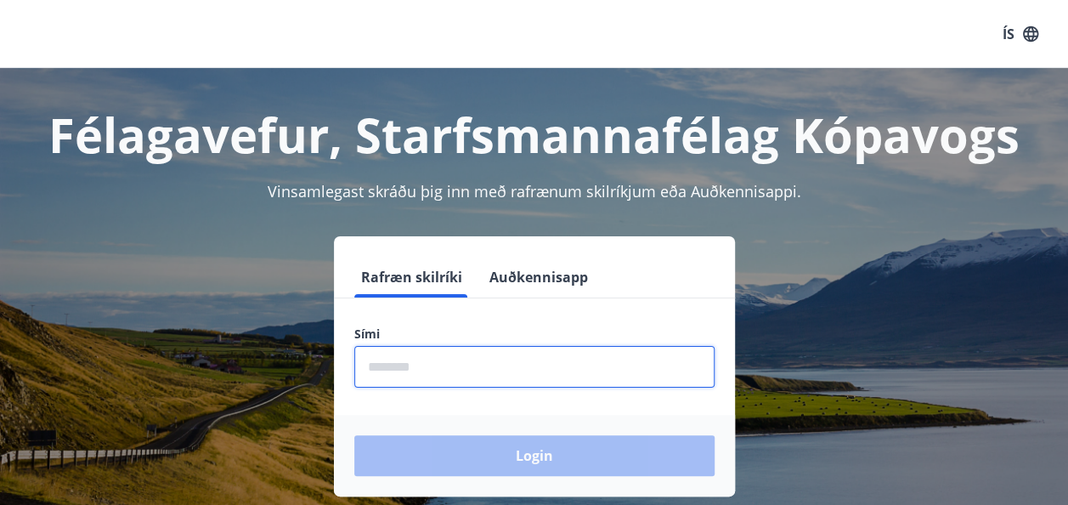
click at [384, 371] on input "phone" at bounding box center [534, 367] width 360 height 42
type input "********"
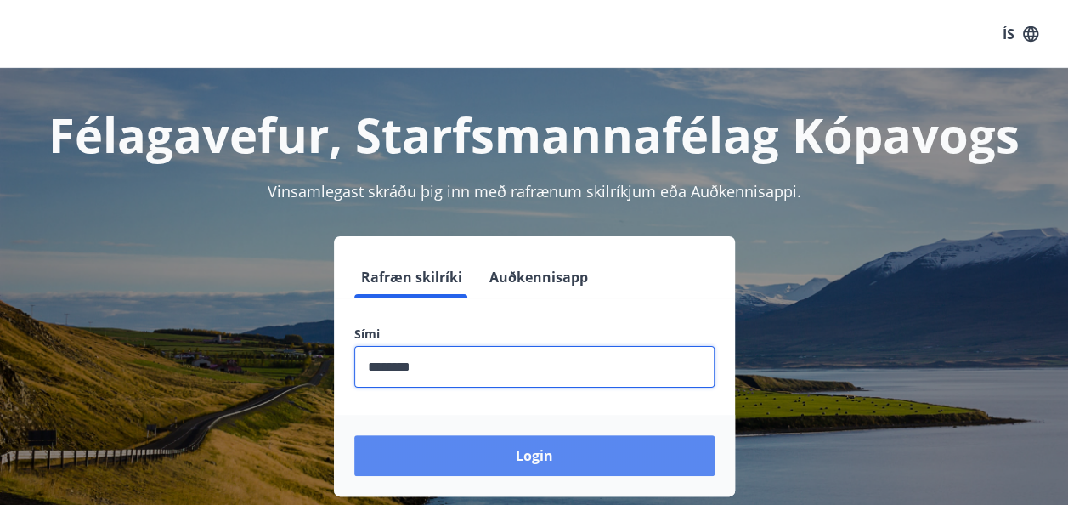
click at [530, 454] on button "Login" at bounding box center [534, 455] width 360 height 41
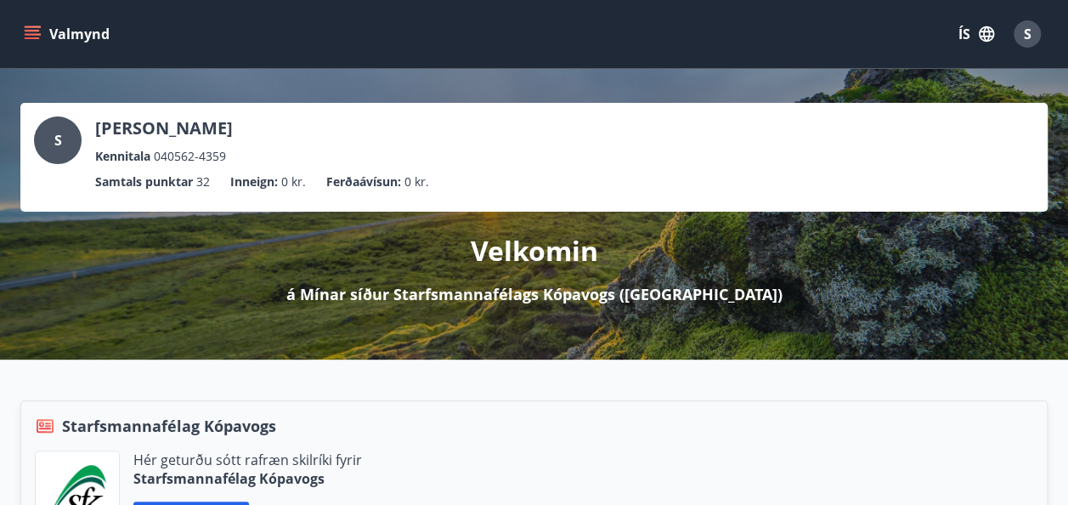
click at [31, 34] on icon "menu" at bounding box center [34, 34] width 19 height 2
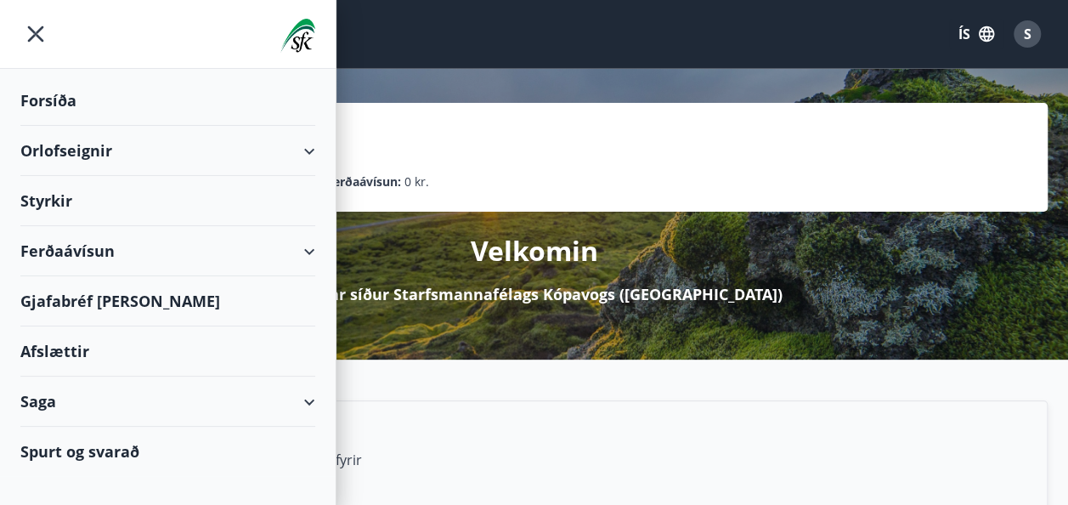
click at [51, 126] on div "Styrkir" at bounding box center [167, 101] width 295 height 50
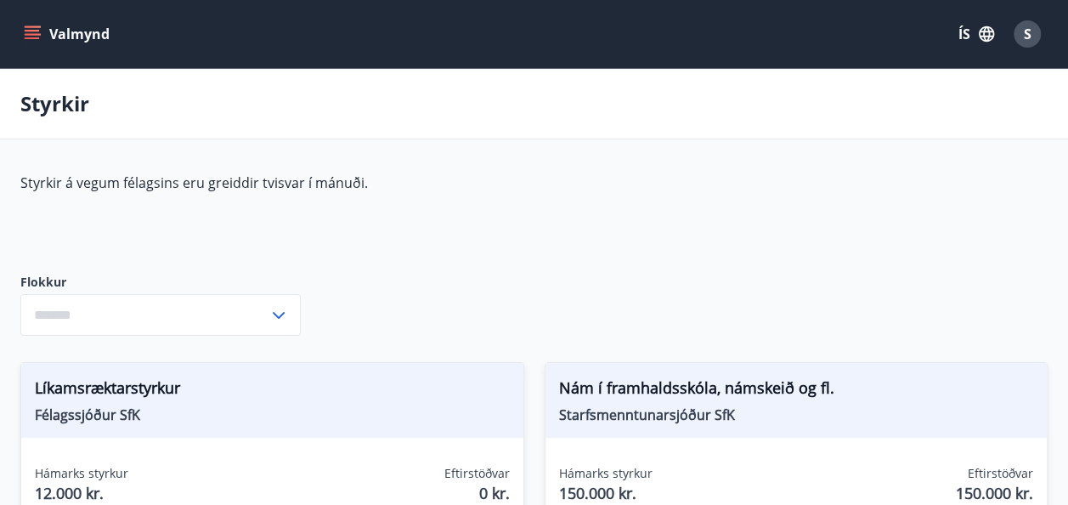
type input "***"
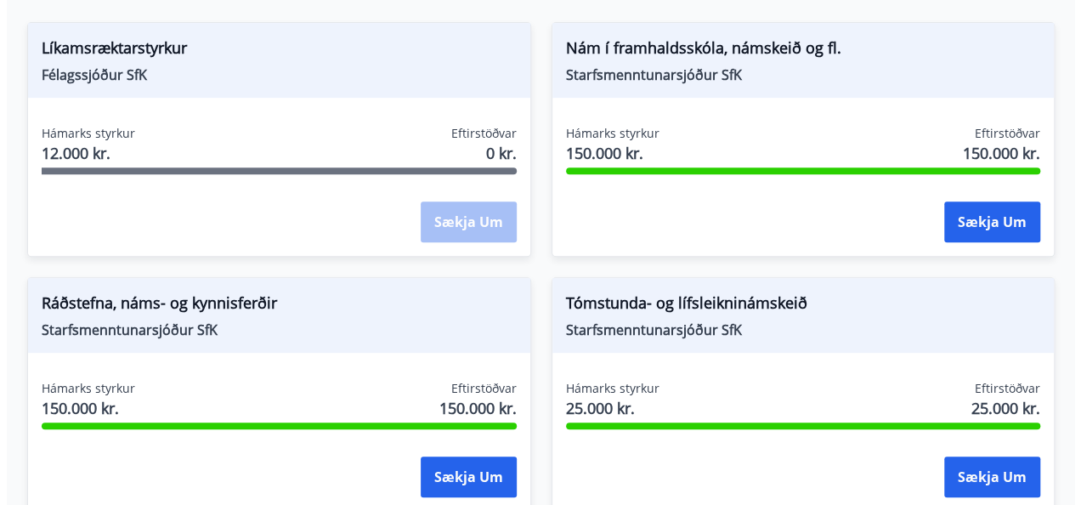
scroll to position [348, 0]
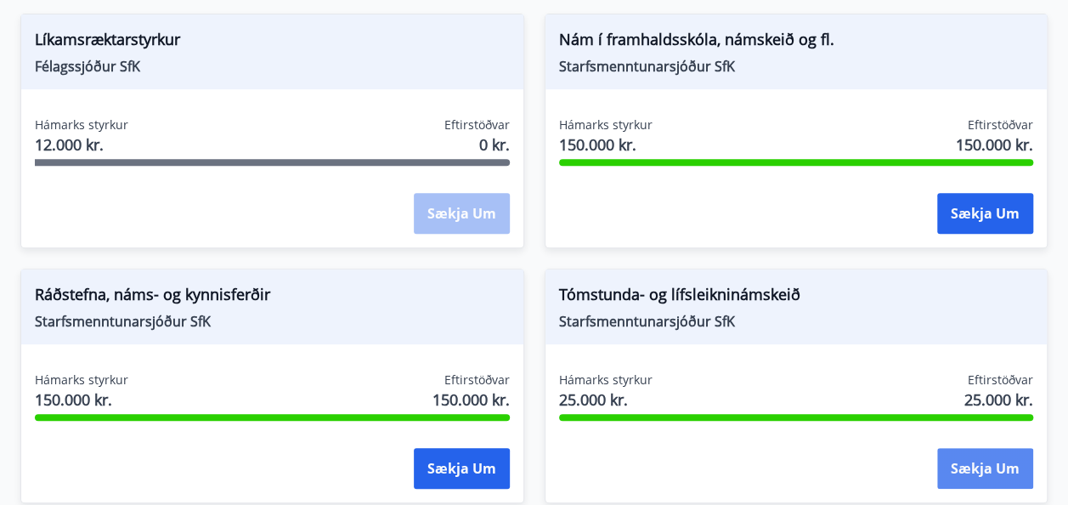
click at [982, 467] on button "Sækja um" at bounding box center [985, 468] width 96 height 41
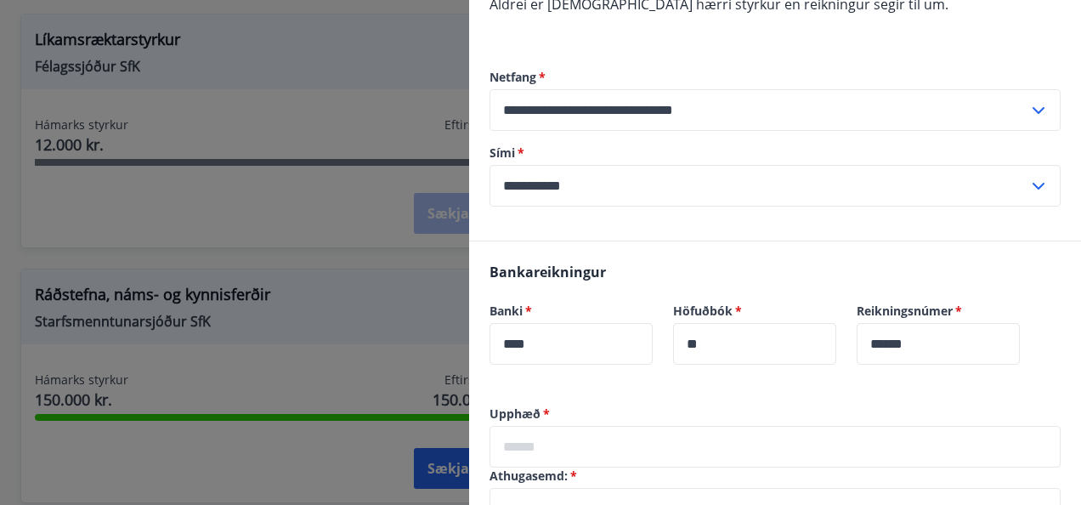
scroll to position [568, 0]
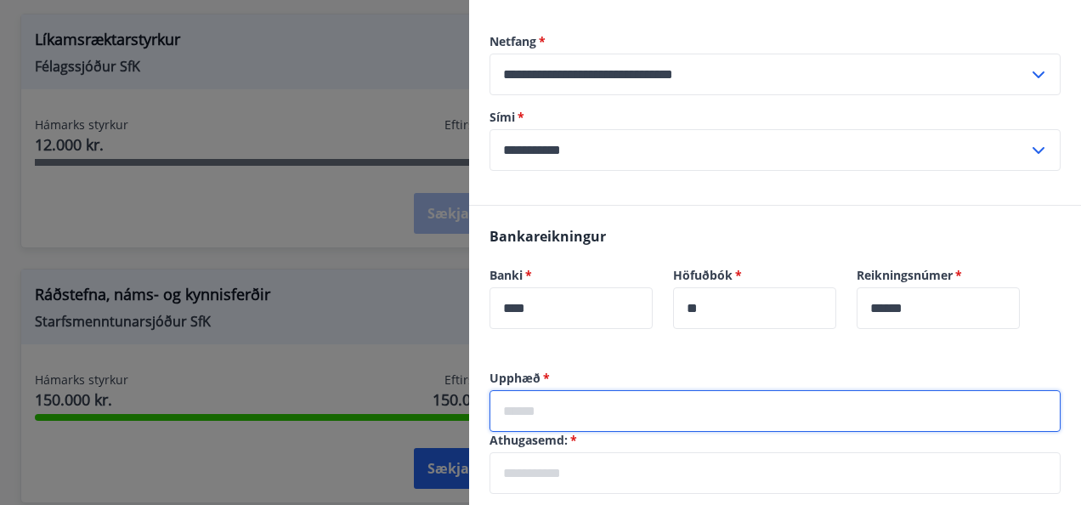
click at [522, 390] on input "text" at bounding box center [774, 411] width 571 height 42
type input "*****"
click at [524, 467] on input "text" at bounding box center [774, 473] width 571 height 42
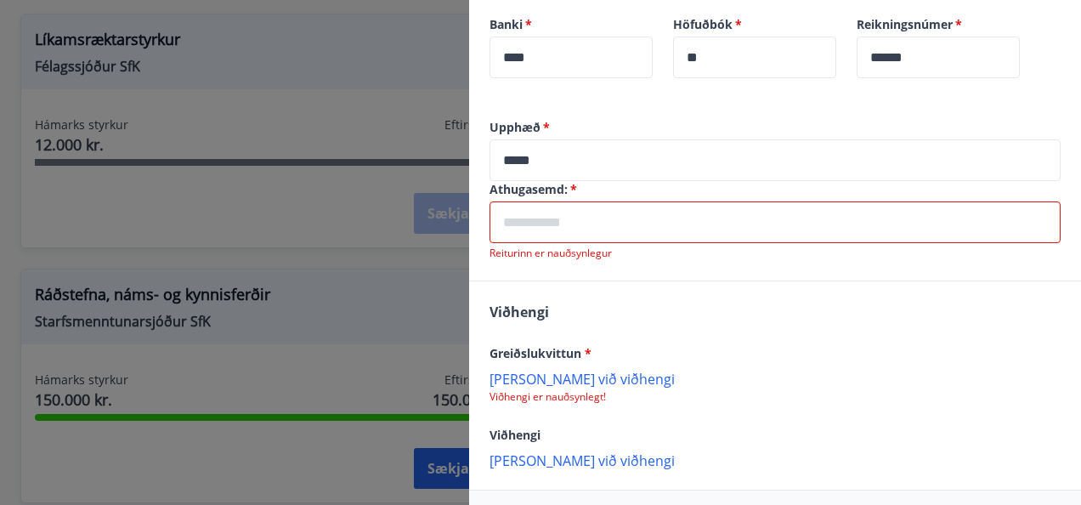
scroll to position [829, 0]
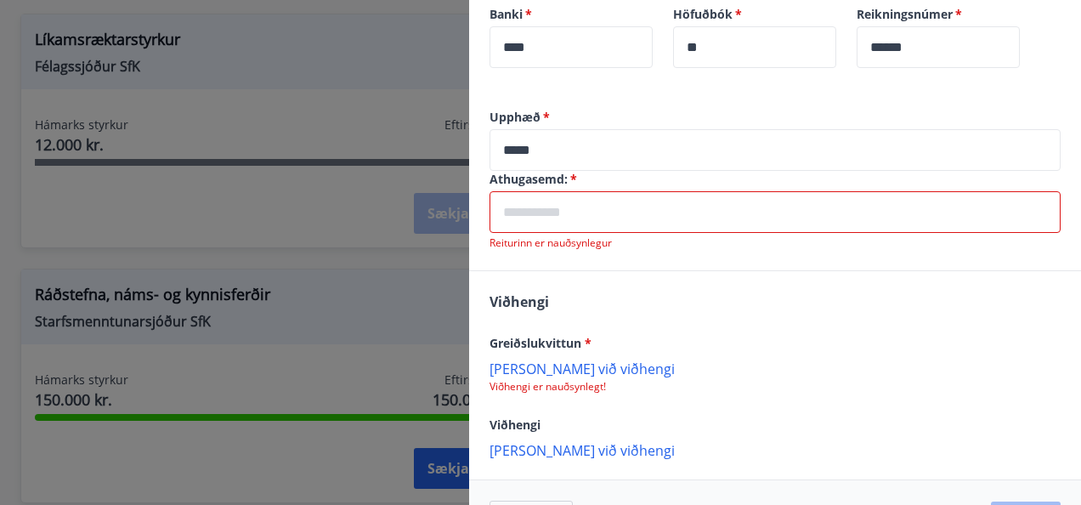
click at [555, 198] on input "text" at bounding box center [774, 212] width 571 height 42
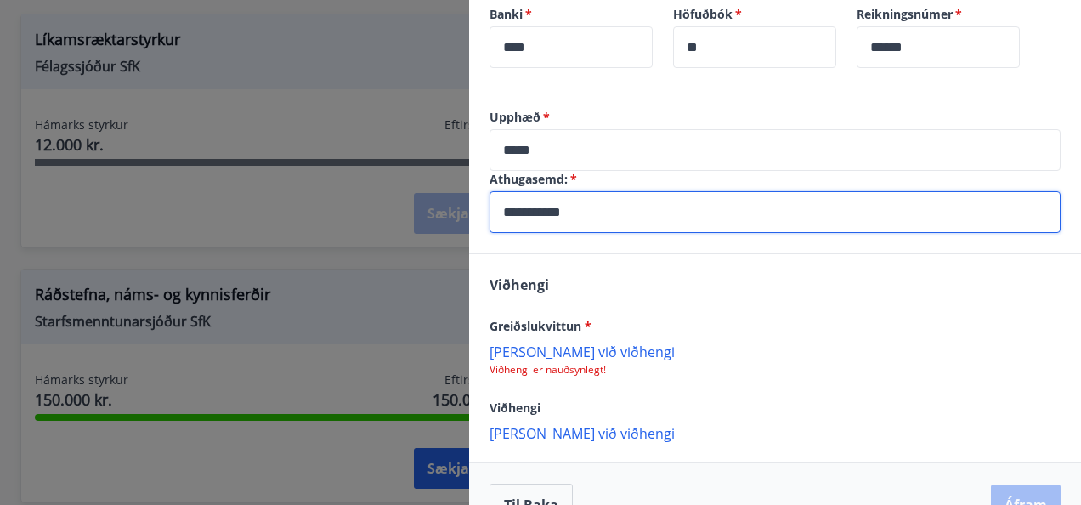
type input "**********"
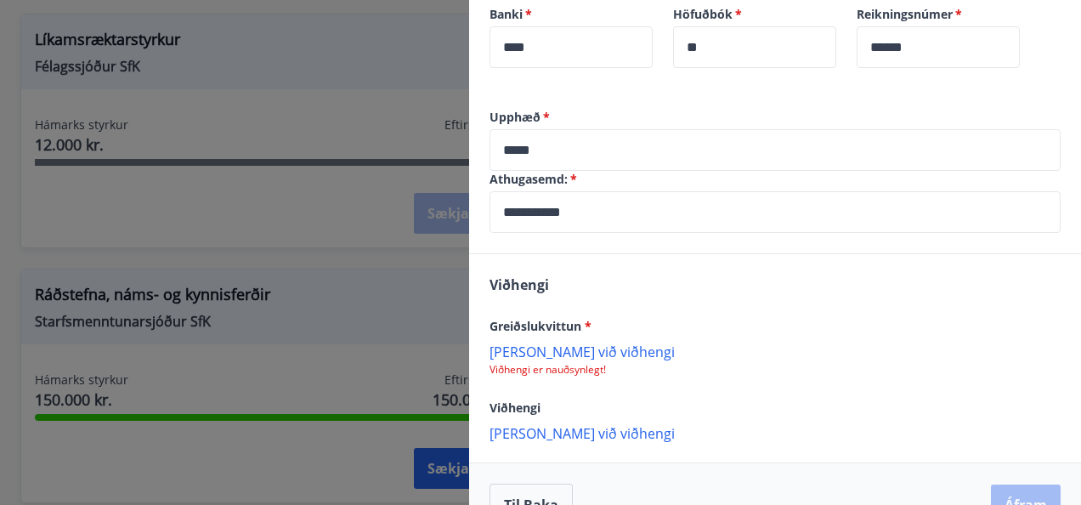
click at [501, 342] on p "[PERSON_NAME] við viðhengi" at bounding box center [774, 350] width 571 height 17
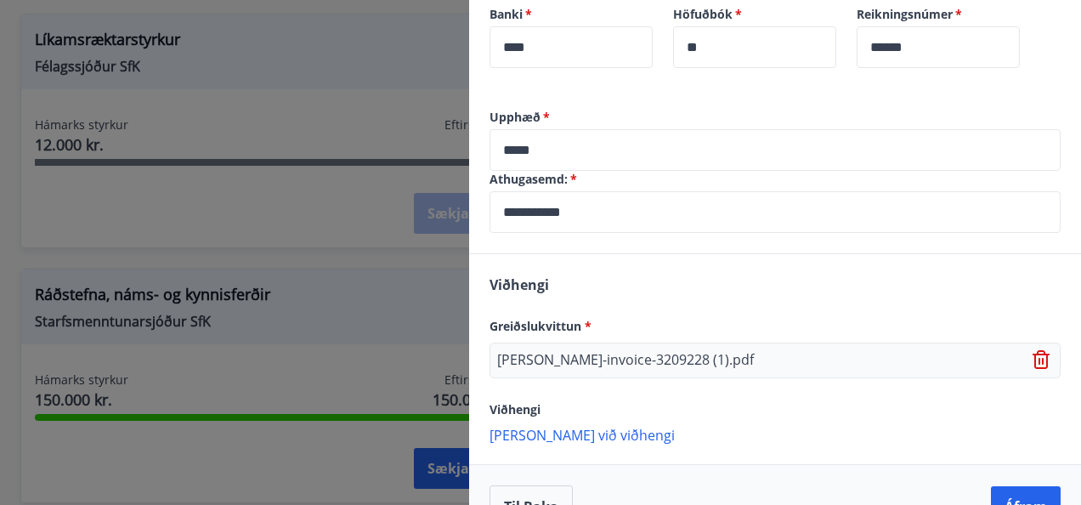
scroll to position [850, 0]
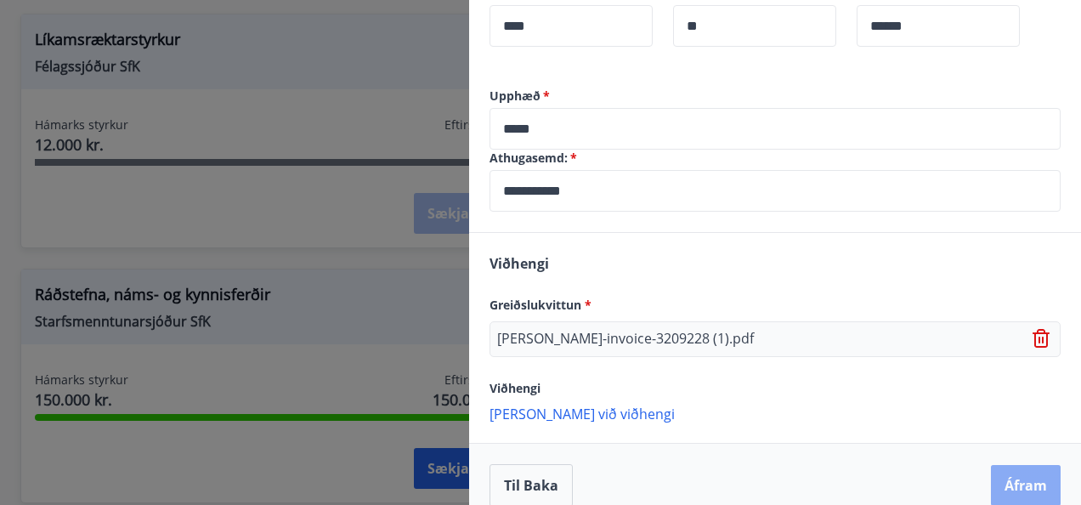
click at [1000, 465] on button "Áfram" at bounding box center [1026, 485] width 70 height 41
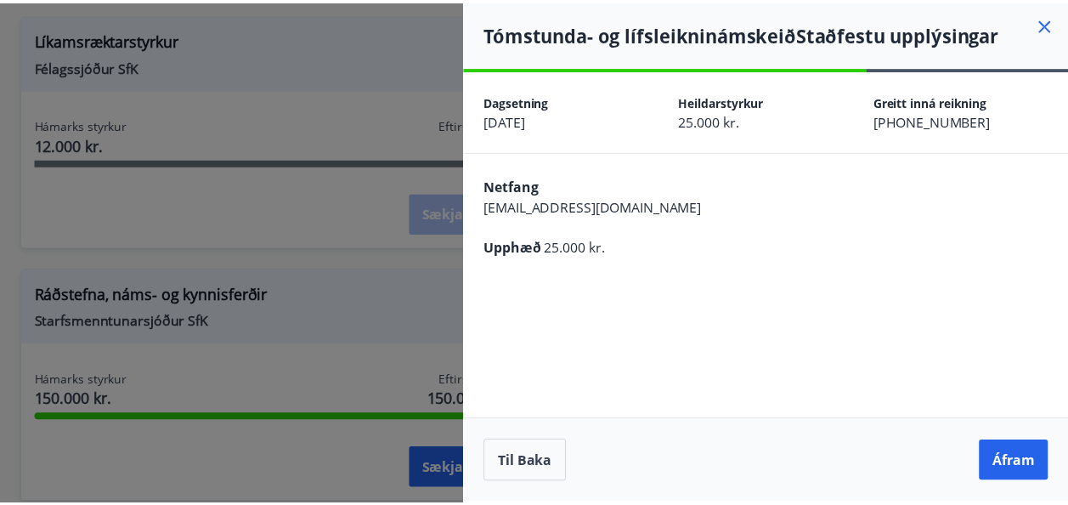
scroll to position [0, 0]
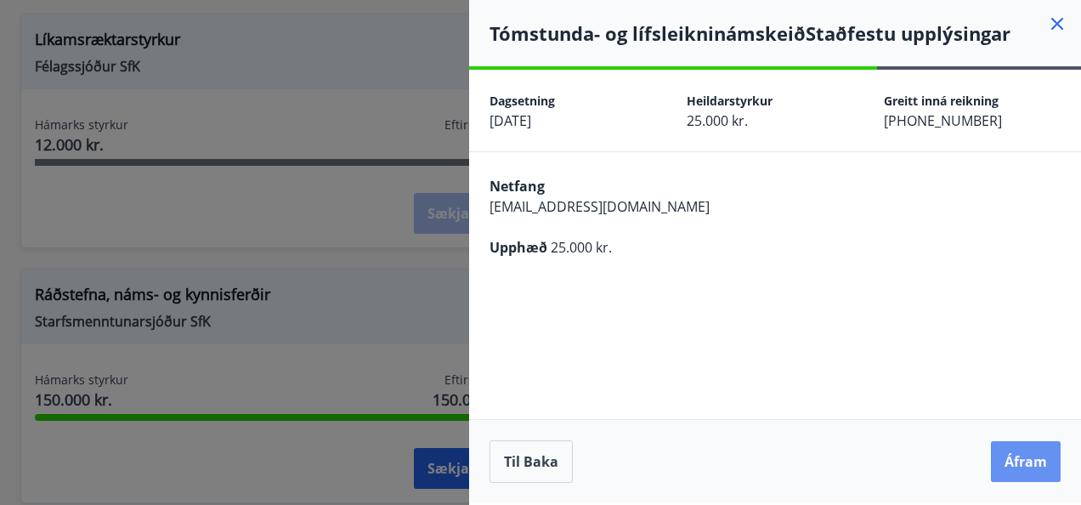
click at [1000, 463] on button "Áfram" at bounding box center [1026, 461] width 70 height 41
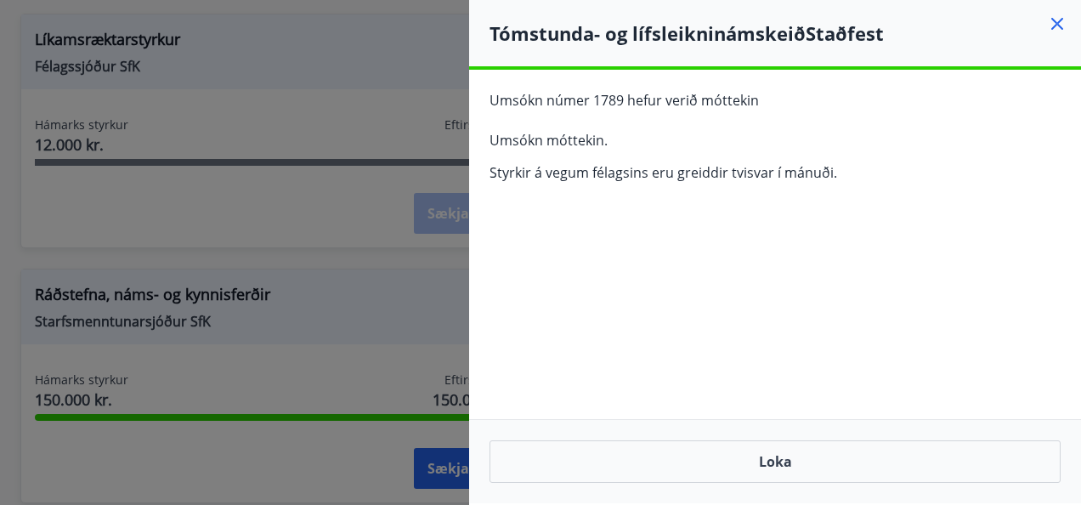
click at [1059, 19] on icon at bounding box center [1057, 24] width 20 height 20
